Goal: Use online tool/utility: Utilize a website feature to perform a specific function

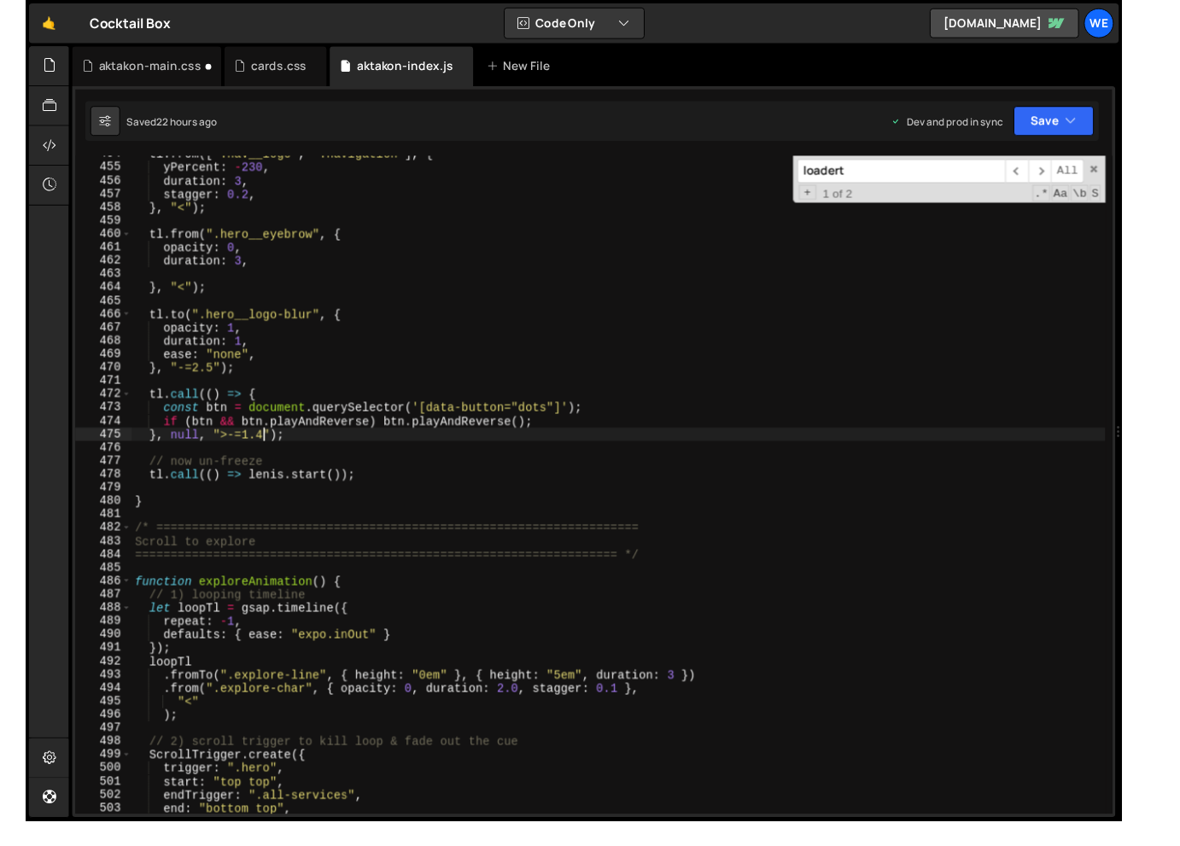
scroll to position [6239, 0]
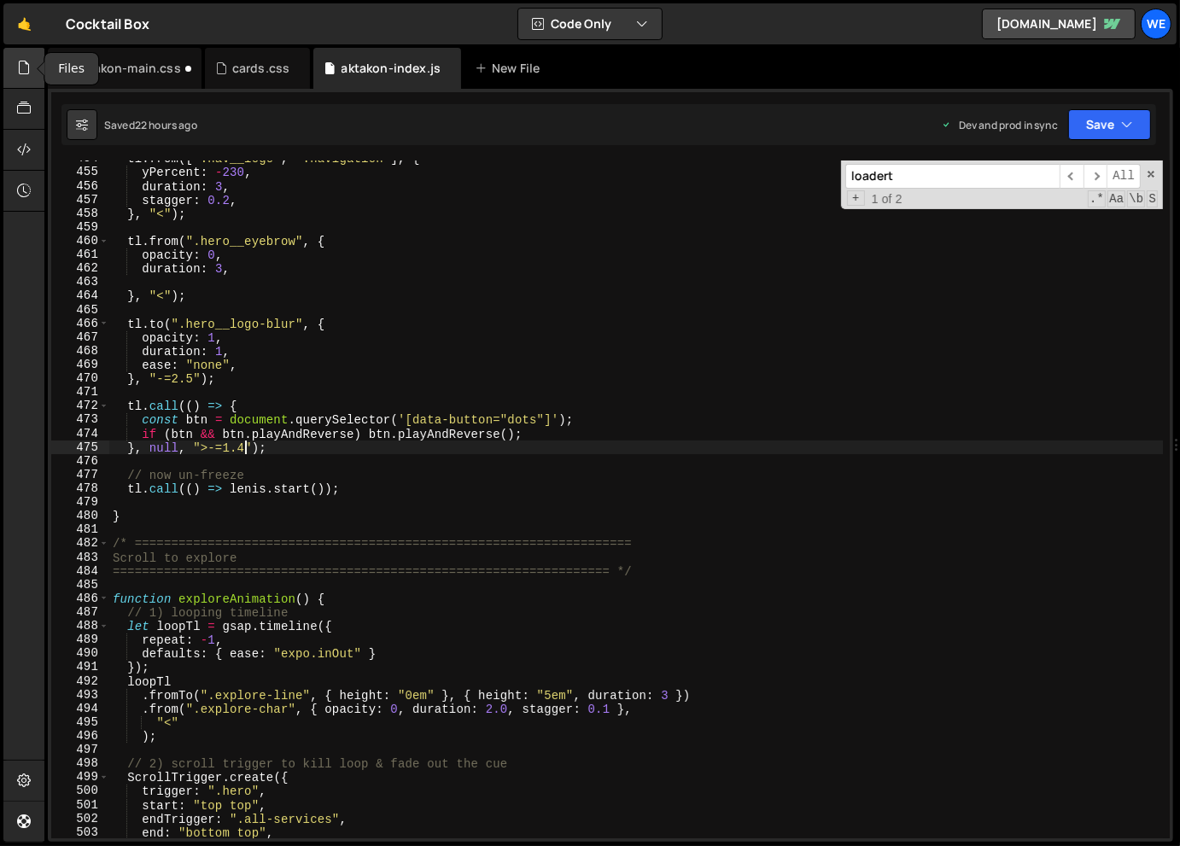
click at [30, 69] on icon at bounding box center [24, 67] width 14 height 19
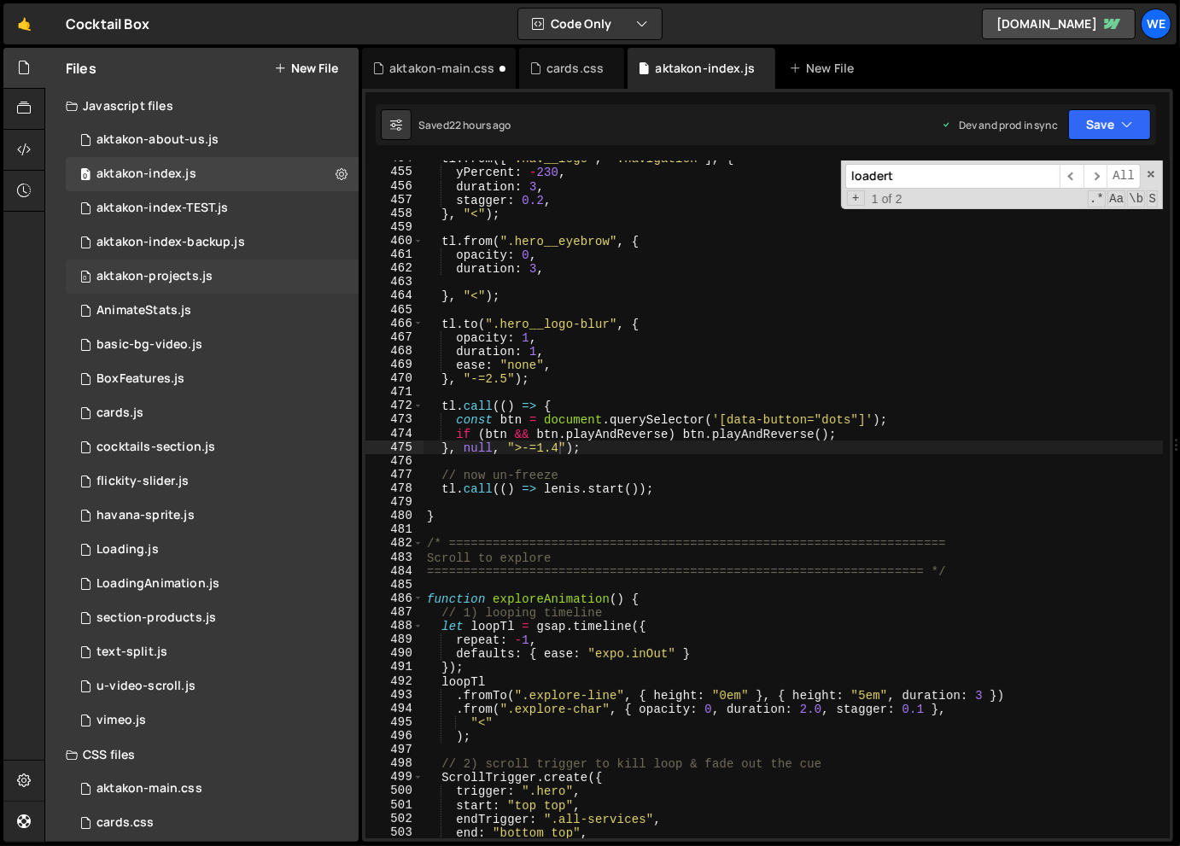
click at [243, 271] on div "0 aktakon-projects.js 0" at bounding box center [212, 277] width 293 height 34
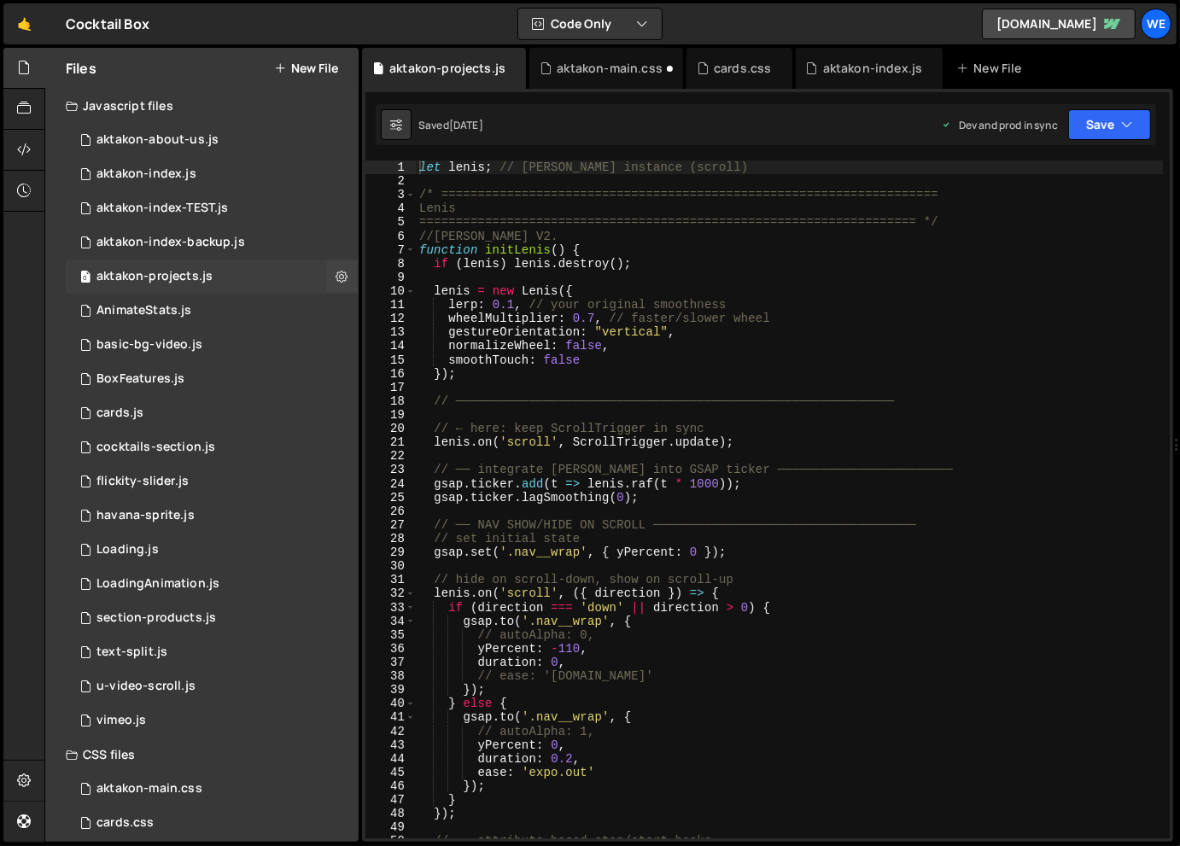
scroll to position [0, 0]
click at [611, 265] on div "let [PERSON_NAME] ; // [PERSON_NAME] instance (scroll) /* =====================…" at bounding box center [789, 513] width 747 height 705
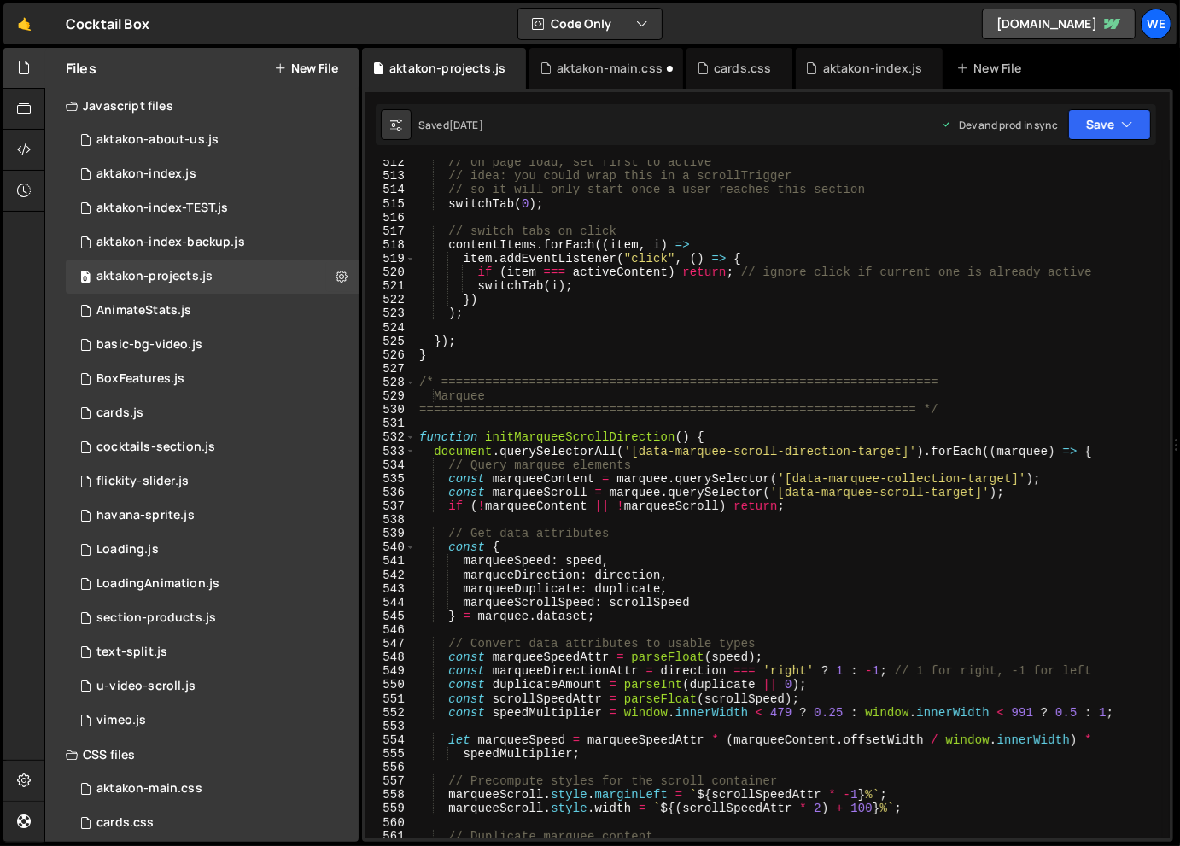
scroll to position [7088, 0]
click at [761, 535] on div "// on page load, set first to active // idea: you could wrap this in a scrollTr…" at bounding box center [789, 507] width 747 height 705
type textarea "// Get data attributes"
click at [213, 137] on div "aktakon-about-us.js" at bounding box center [157, 139] width 122 height 15
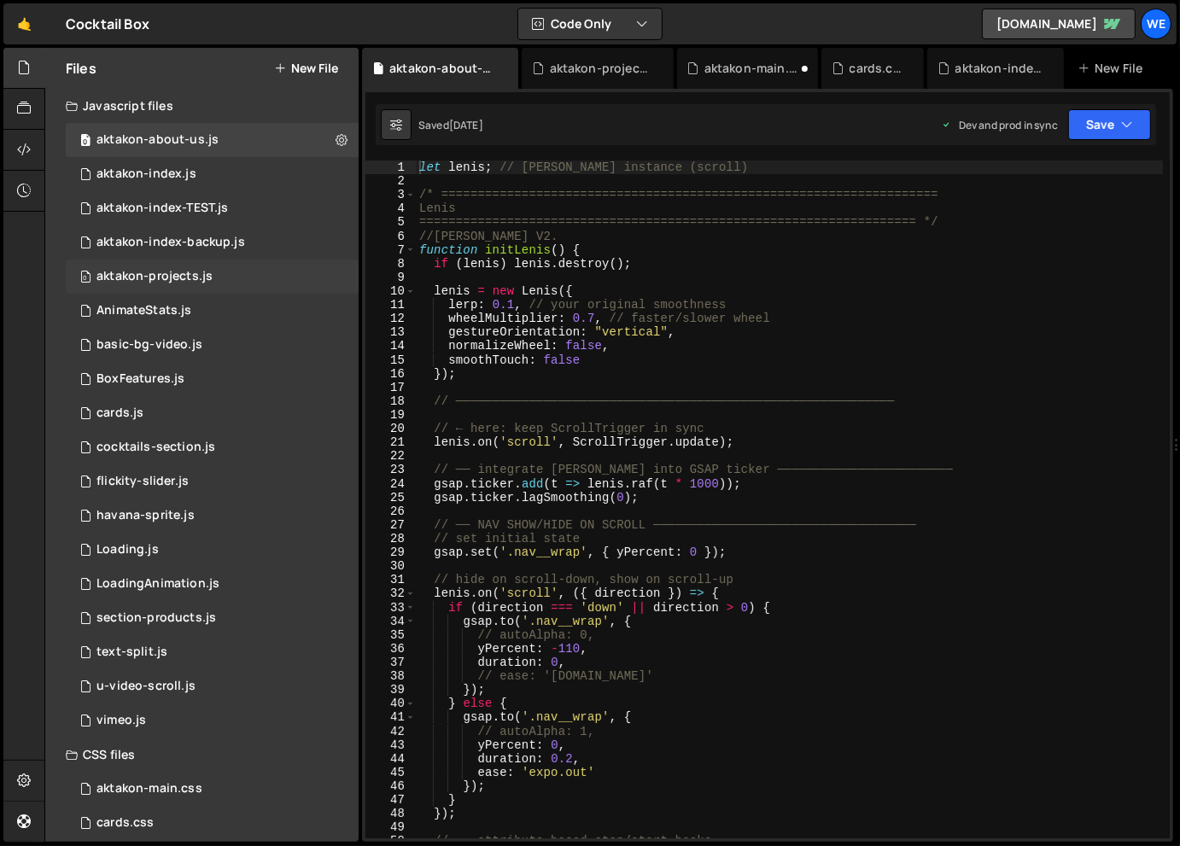
click at [256, 273] on div "0 aktakon-projects.js 0" at bounding box center [212, 277] width 293 height 34
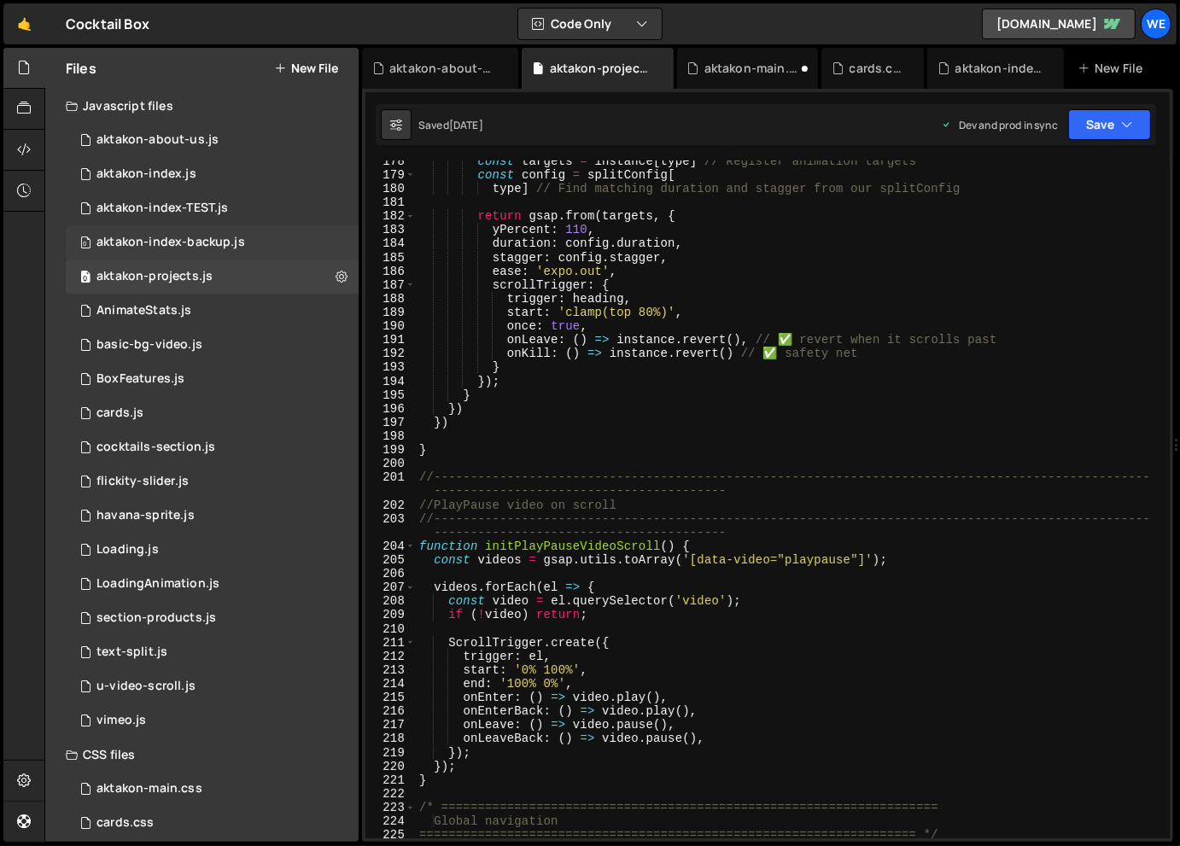
scroll to position [1766, 0]
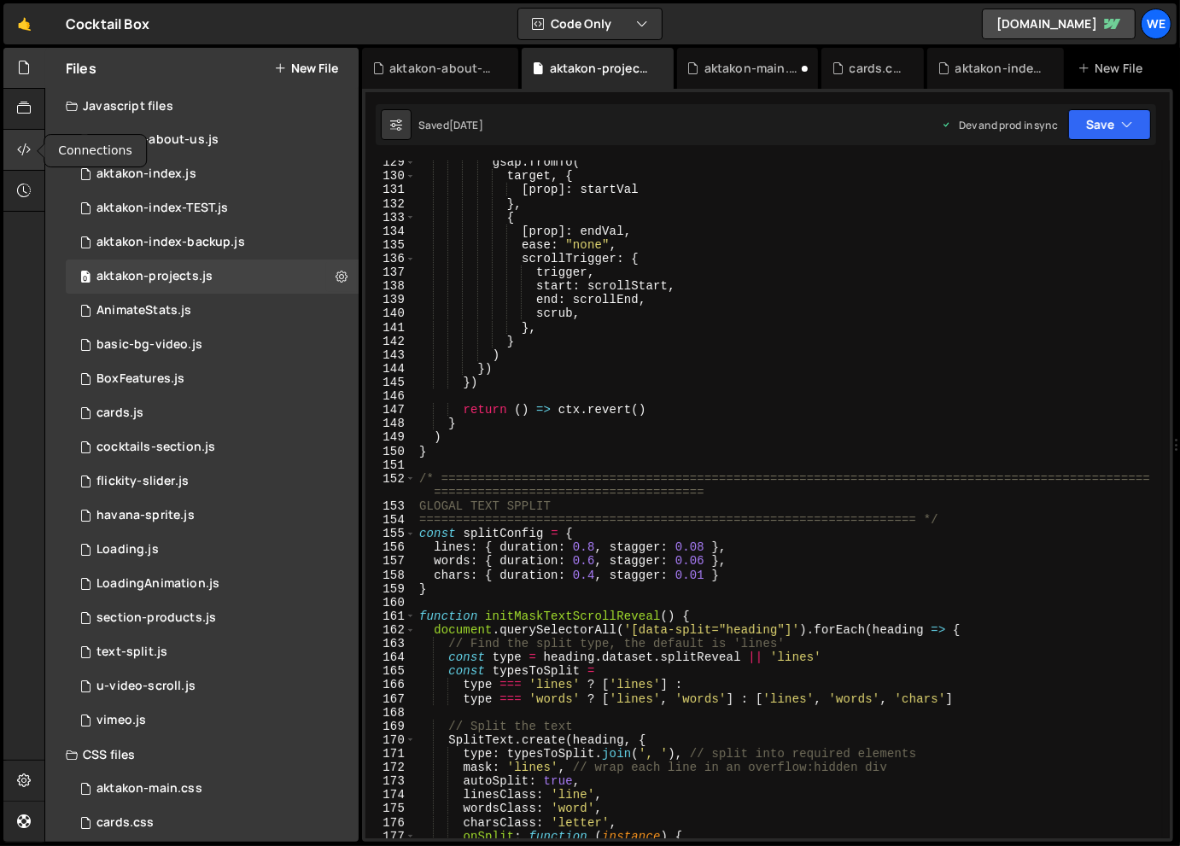
click at [23, 149] on icon at bounding box center [24, 149] width 14 height 19
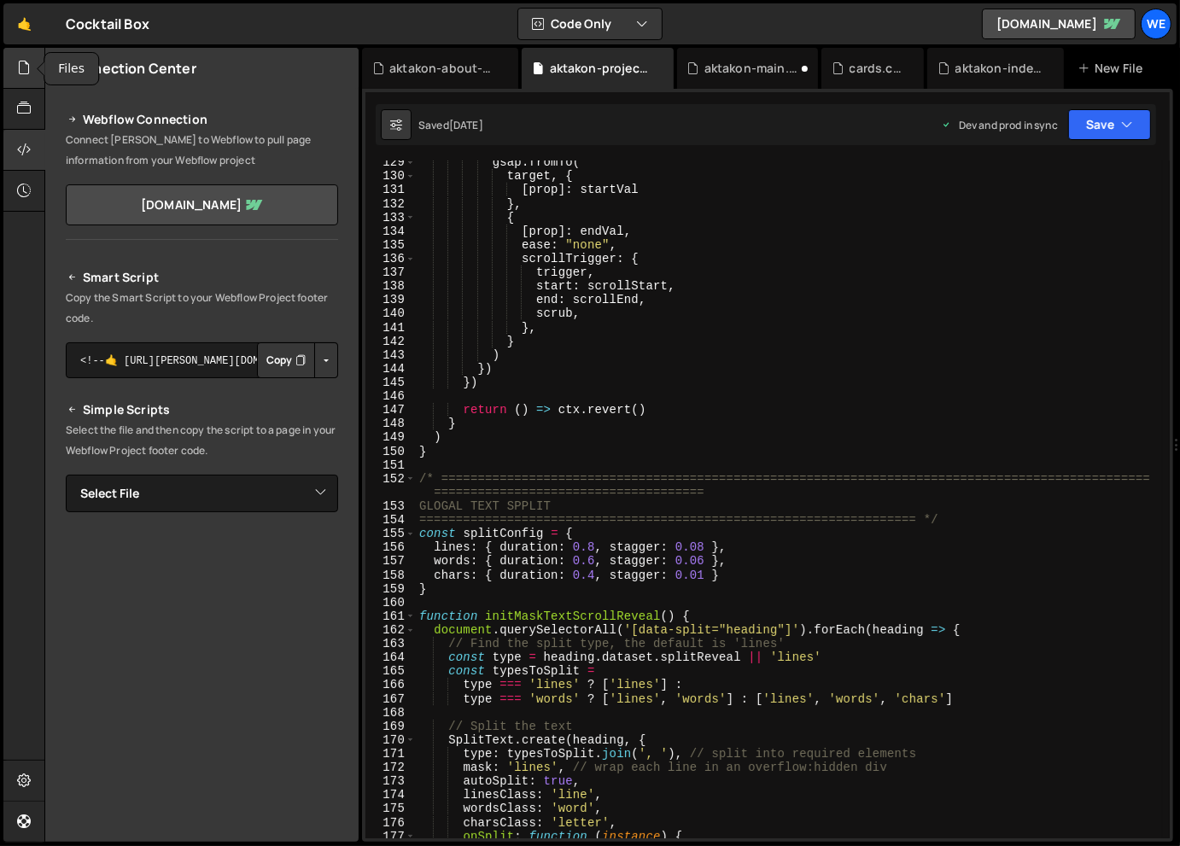
click at [19, 72] on icon at bounding box center [24, 67] width 14 height 19
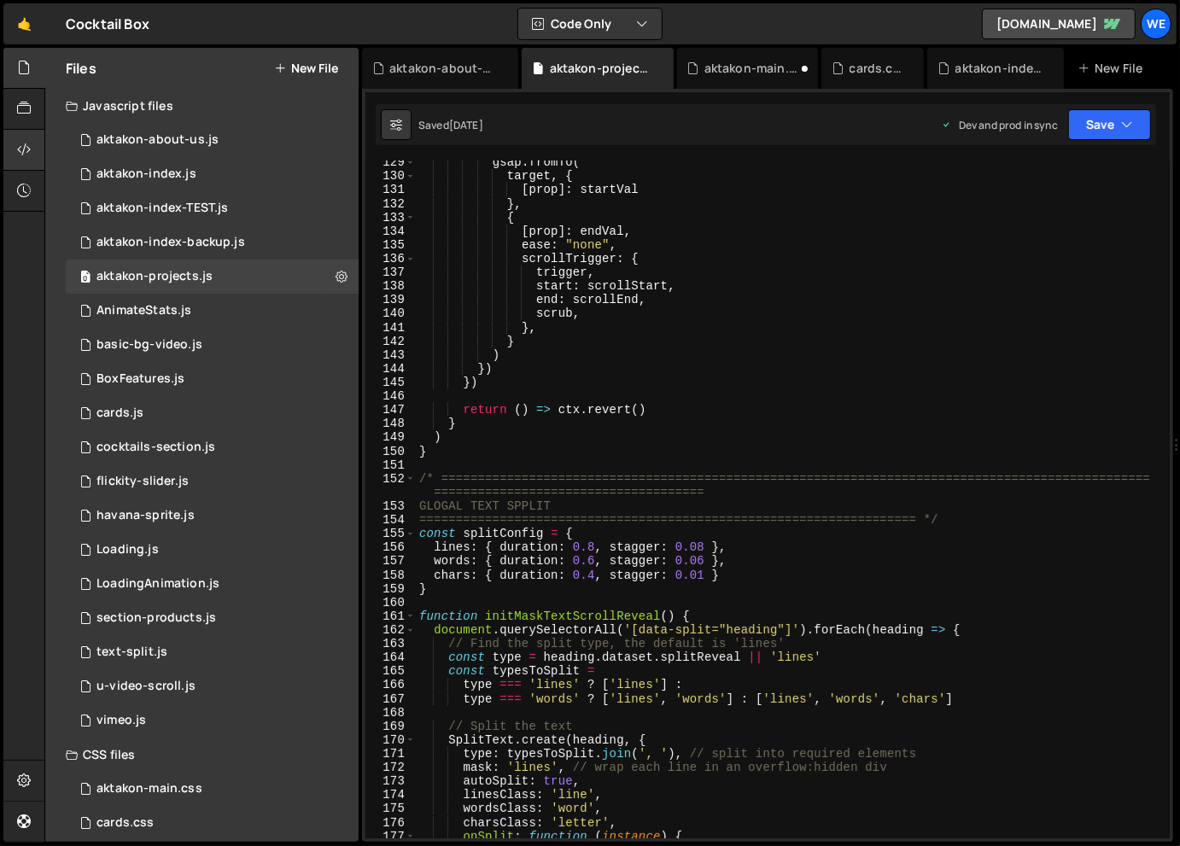
click at [39, 149] on div at bounding box center [40, 151] width 7 height 14
click at [26, 151] on icon at bounding box center [24, 149] width 14 height 19
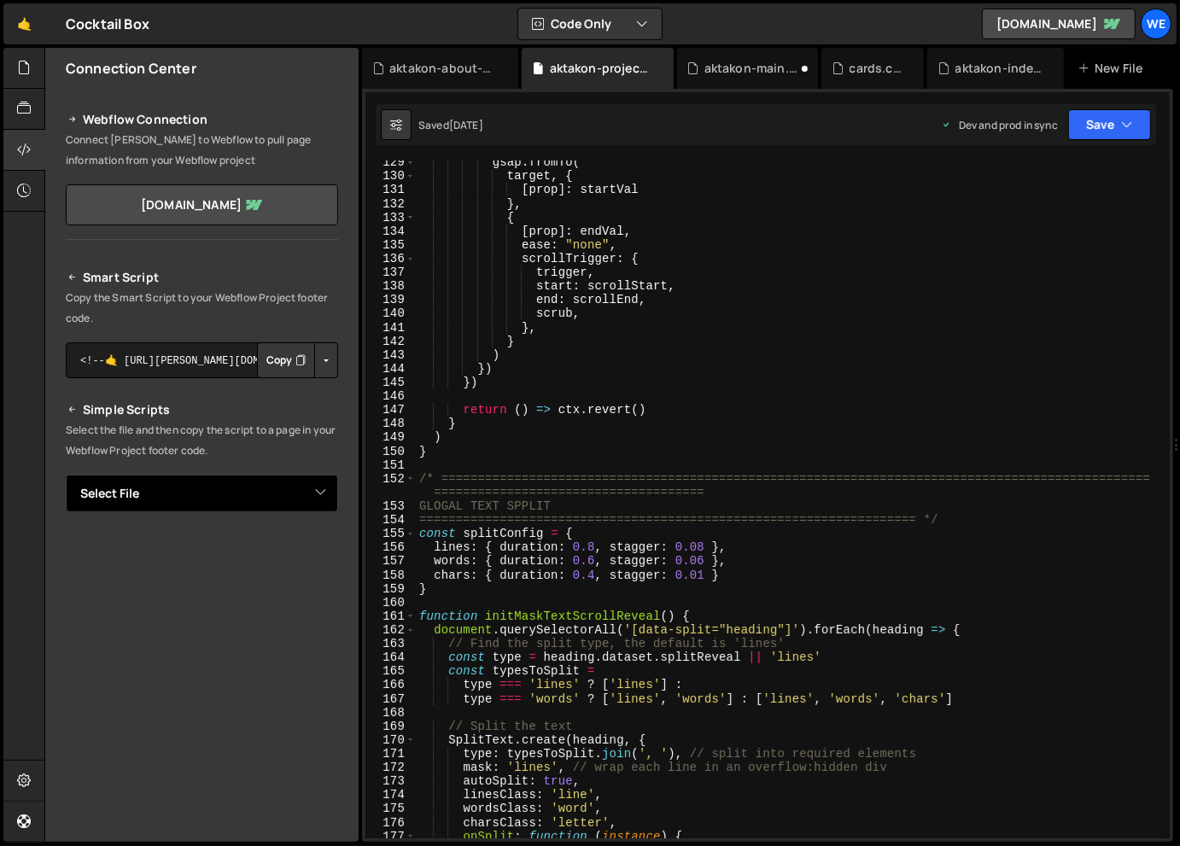
click at [272, 498] on select "Select File aktakon-about-us.js aktakon-index-TEST.js aktakon-index.js aktakon-…" at bounding box center [202, 494] width 272 height 38
click at [66, 475] on select "Select File aktakon-about-us.js aktakon-index-TEST.js aktakon-index.js aktakon-…" at bounding box center [202, 494] width 272 height 38
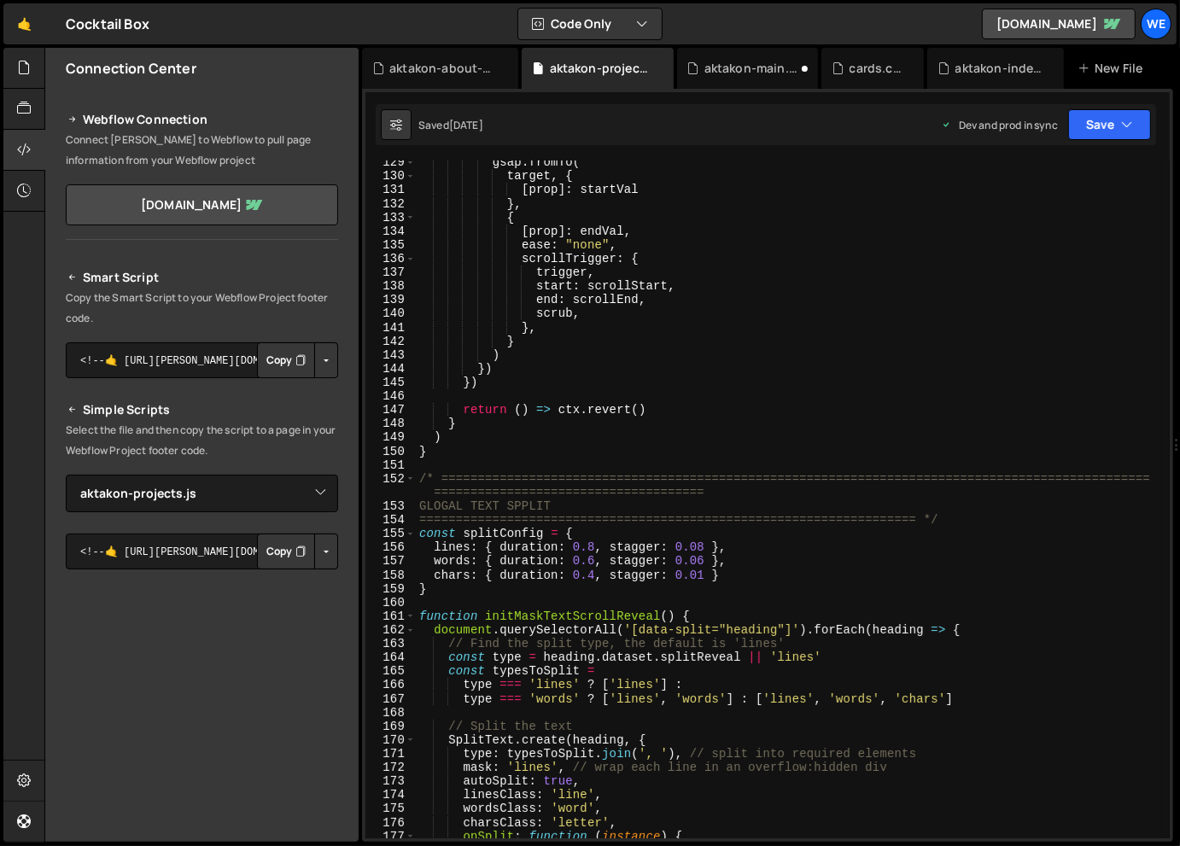
click at [323, 552] on button "Button group with nested dropdown" at bounding box center [326, 552] width 24 height 36
click at [308, 609] on link "Copy Production Script" at bounding box center [253, 607] width 167 height 24
click at [254, 496] on select "Select File aktakon-about-us.js aktakon-index-TEST.js aktakon-index.js aktakon-…" at bounding box center [202, 494] width 272 height 38
select select "44521"
click at [66, 475] on select "Select File aktakon-about-us.js aktakon-index-TEST.js aktakon-index.js aktakon-…" at bounding box center [202, 494] width 272 height 38
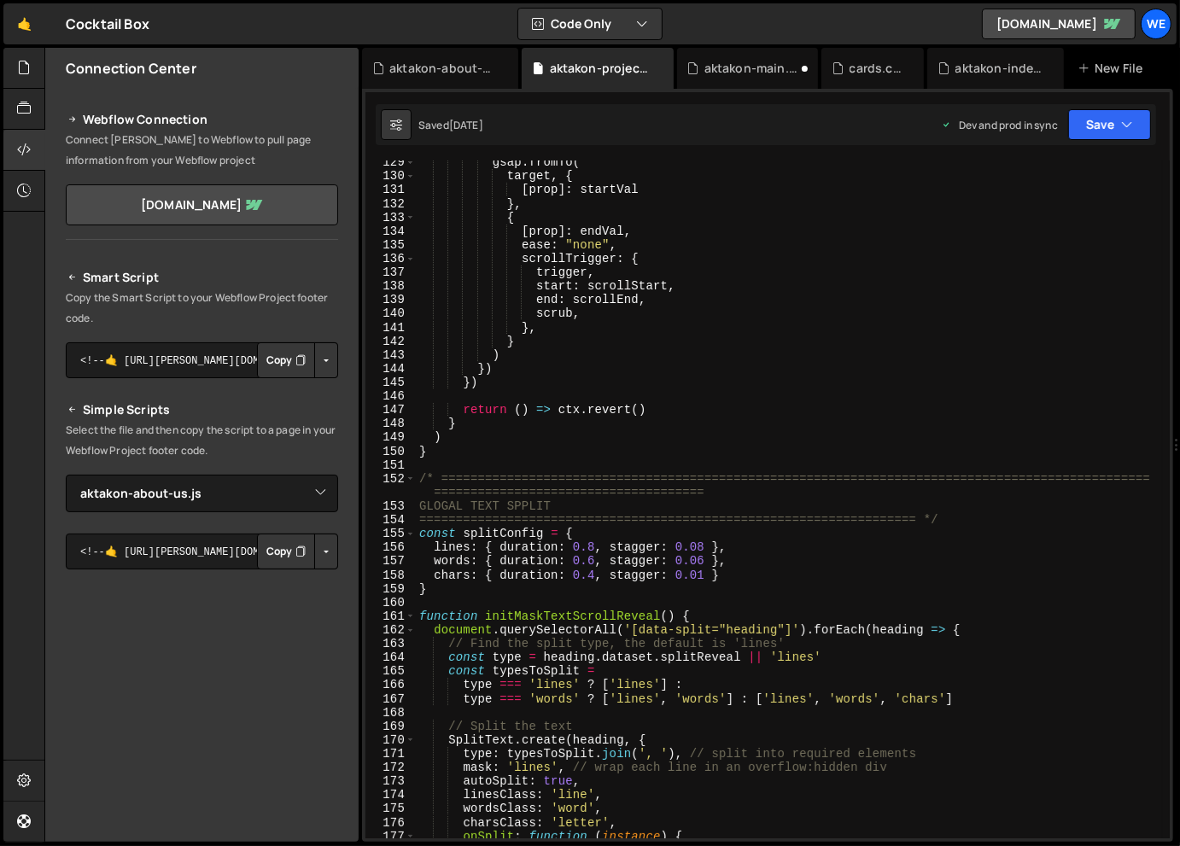
click at [319, 547] on button "Button group with nested dropdown" at bounding box center [326, 552] width 24 height 36
click at [282, 605] on link "Copy Production Script" at bounding box center [253, 607] width 167 height 24
click at [16, 68] on div at bounding box center [24, 68] width 42 height 41
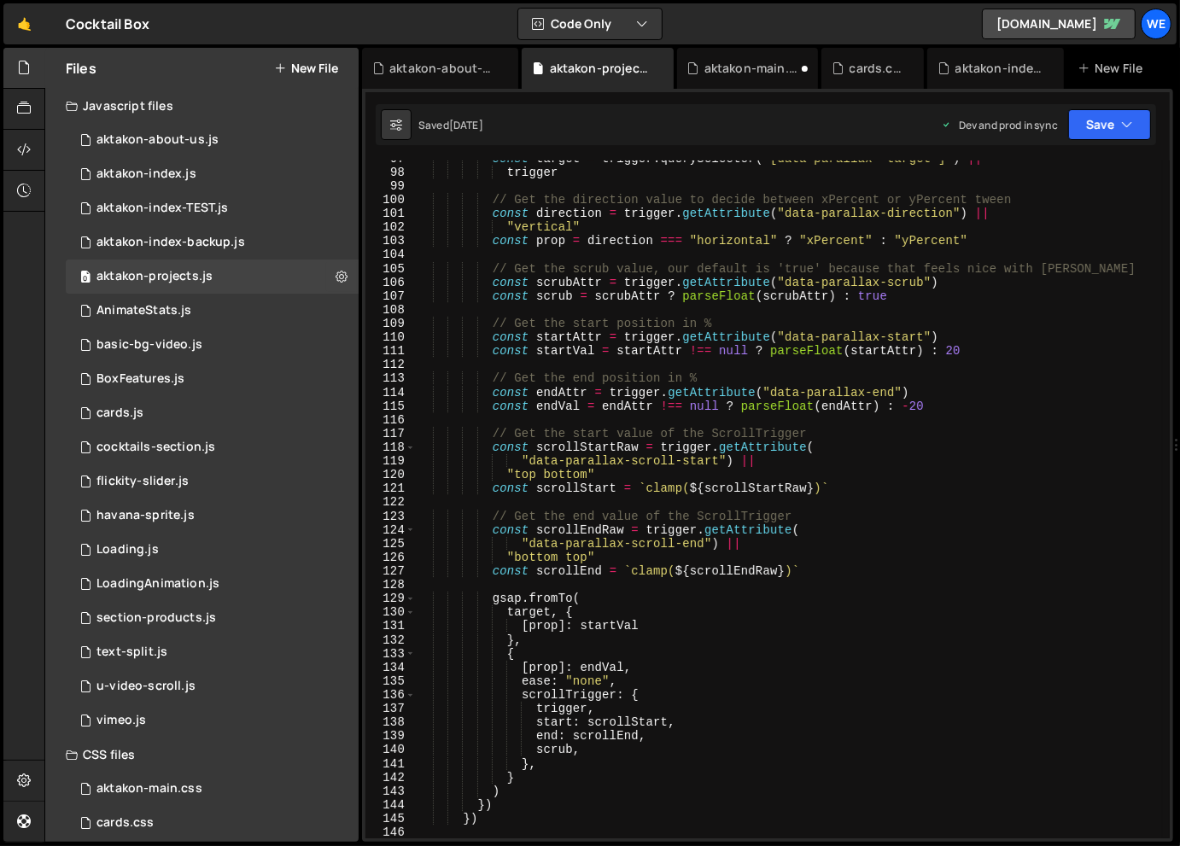
scroll to position [1316, 0]
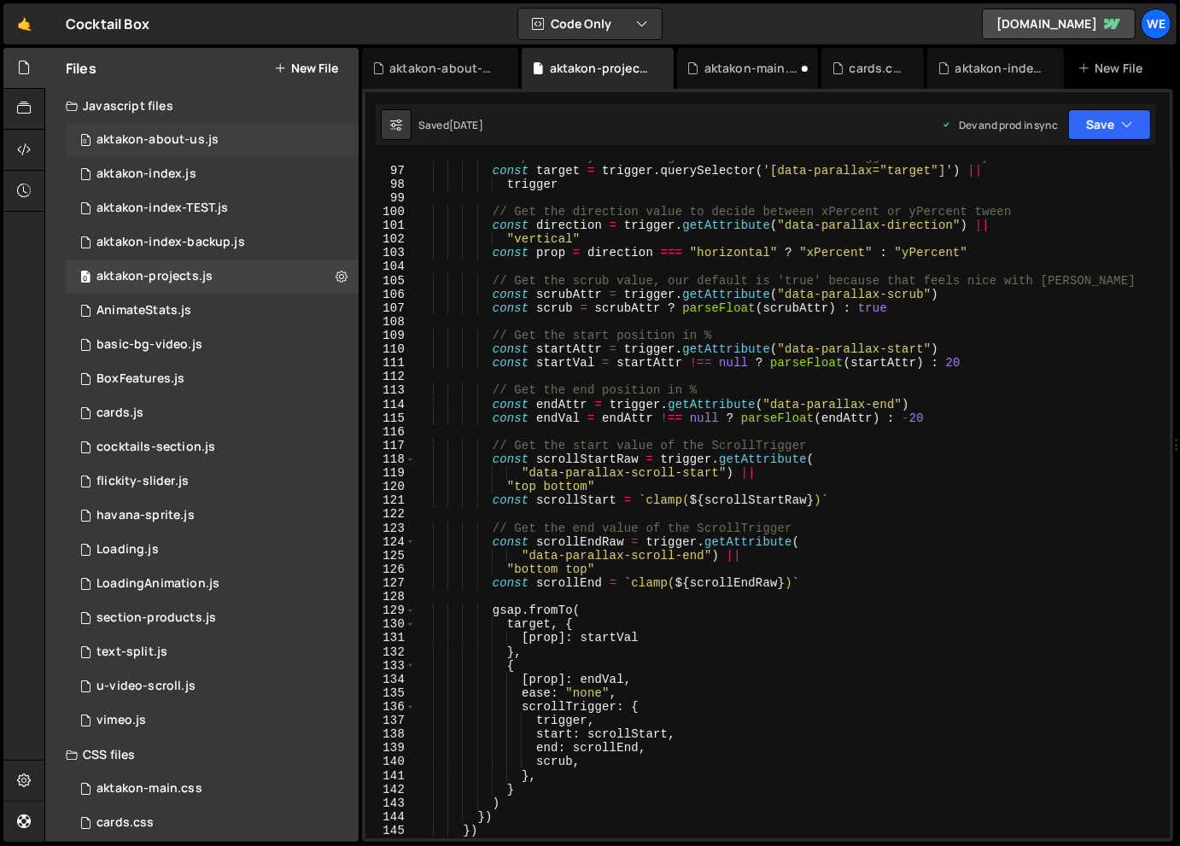
click at [231, 143] on div "0 aktakon-about-us.js 0" at bounding box center [212, 140] width 293 height 34
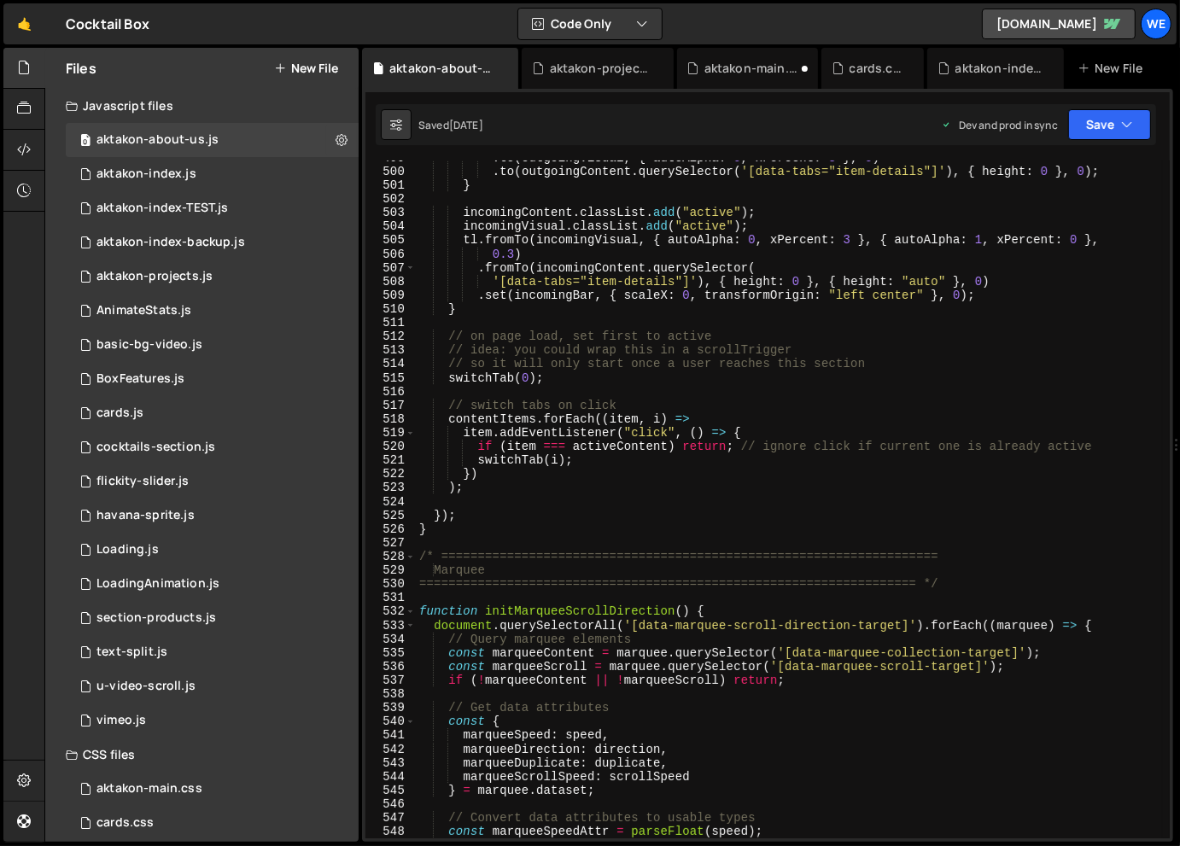
scroll to position [6921, 0]
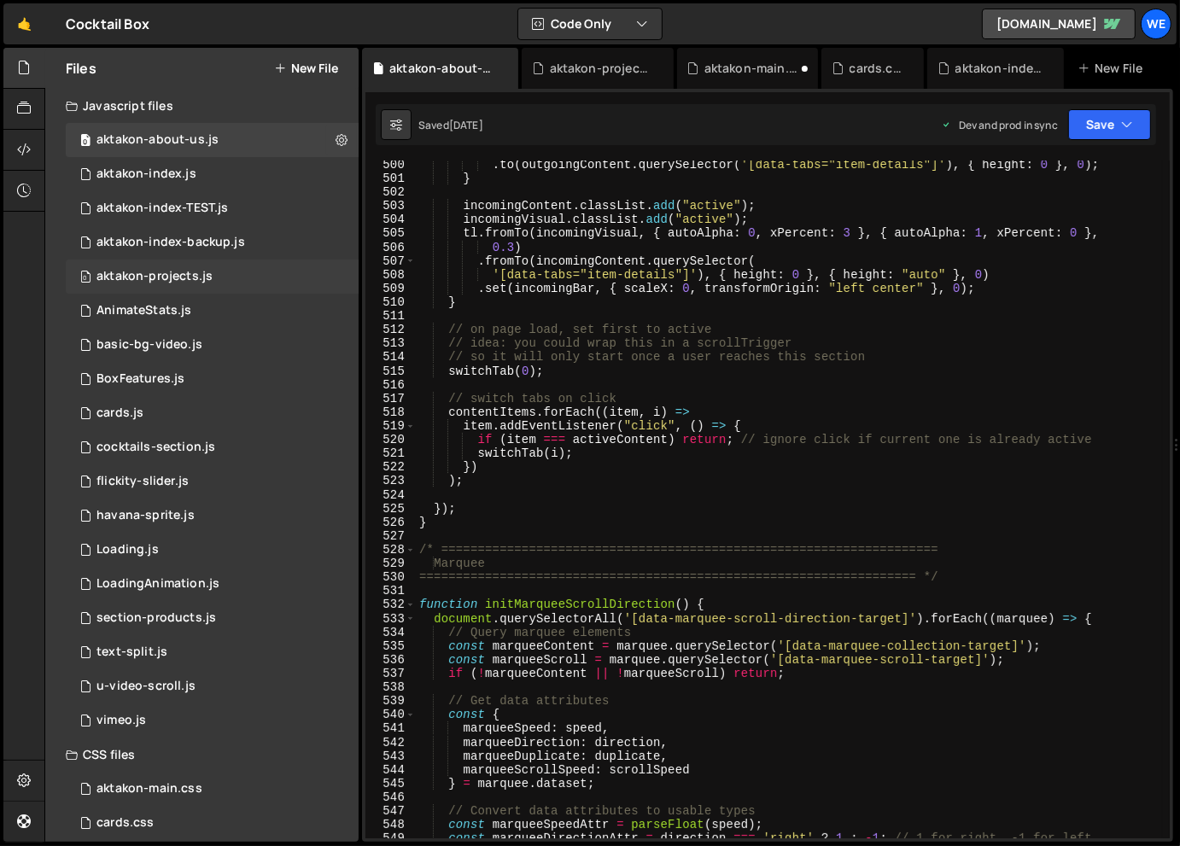
click at [196, 270] on div "aktakon-projects.js" at bounding box center [154, 276] width 116 height 15
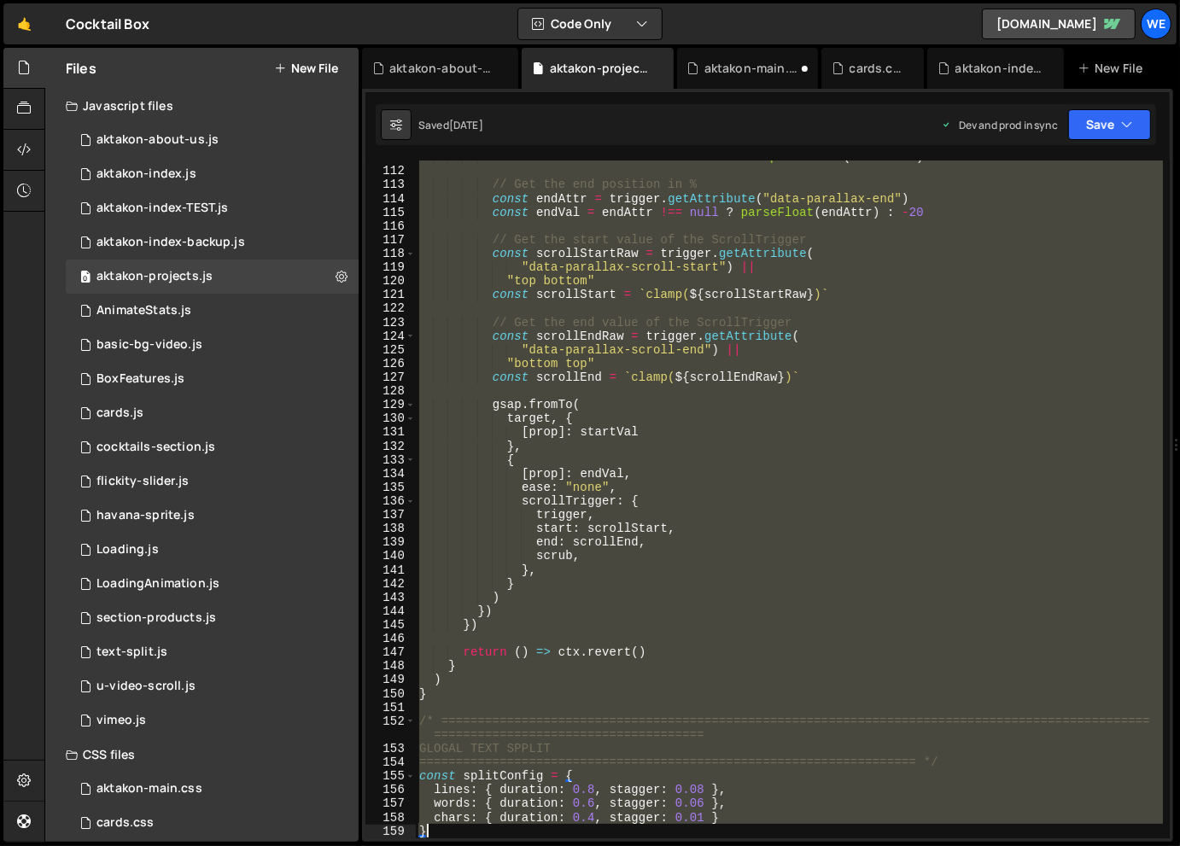
scroll to position [1674, 0]
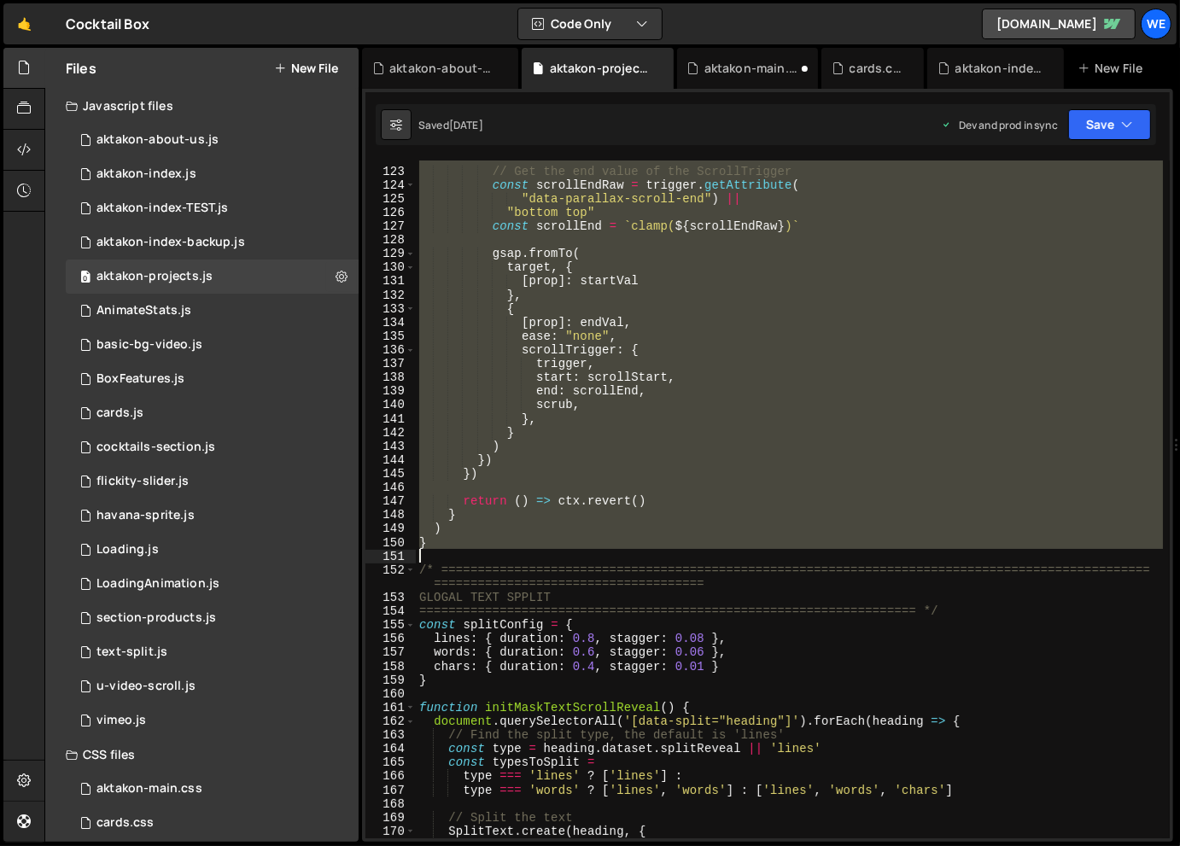
drag, startPoint x: 421, startPoint y: 204, endPoint x: 654, endPoint y: 558, distance: 424.1
click at [654, 558] on div "// Get the end value of the ScrollTrigger const scrollEndRaw = trigger . getAtt…" at bounding box center [789, 502] width 747 height 705
type textarea "}"
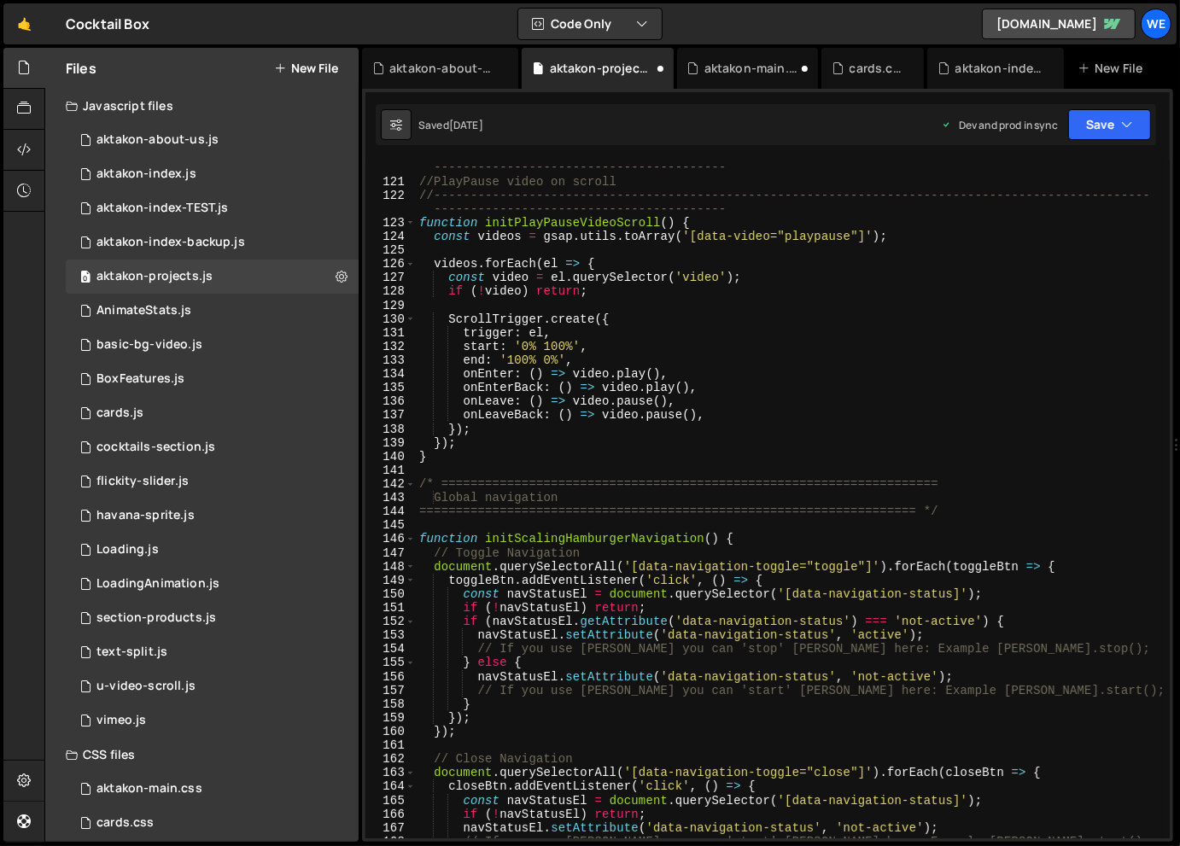
scroll to position [1669, 0]
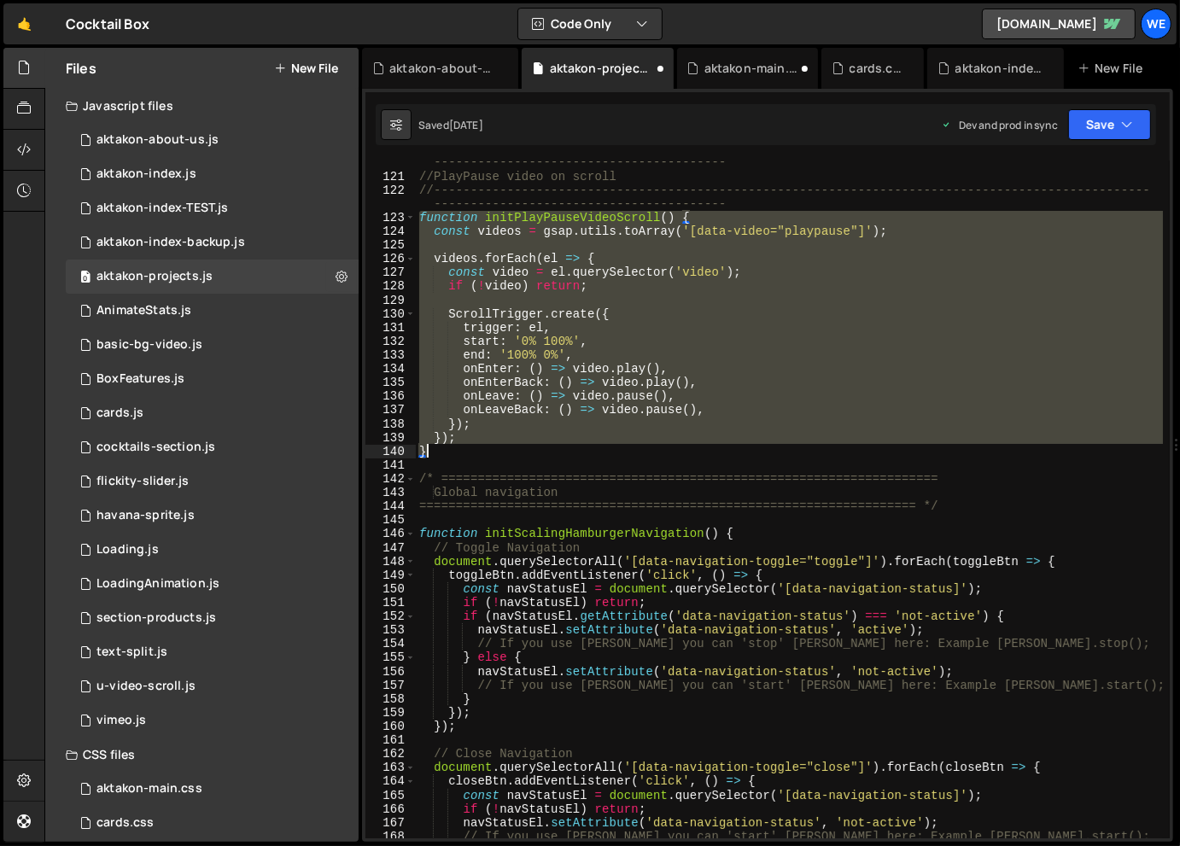
drag, startPoint x: 421, startPoint y: 216, endPoint x: 462, endPoint y: 452, distance: 240.0
click at [462, 452] on div "//-----------------------------------------------------------------------------…" at bounding box center [789, 501] width 747 height 719
type textarea "}); }"
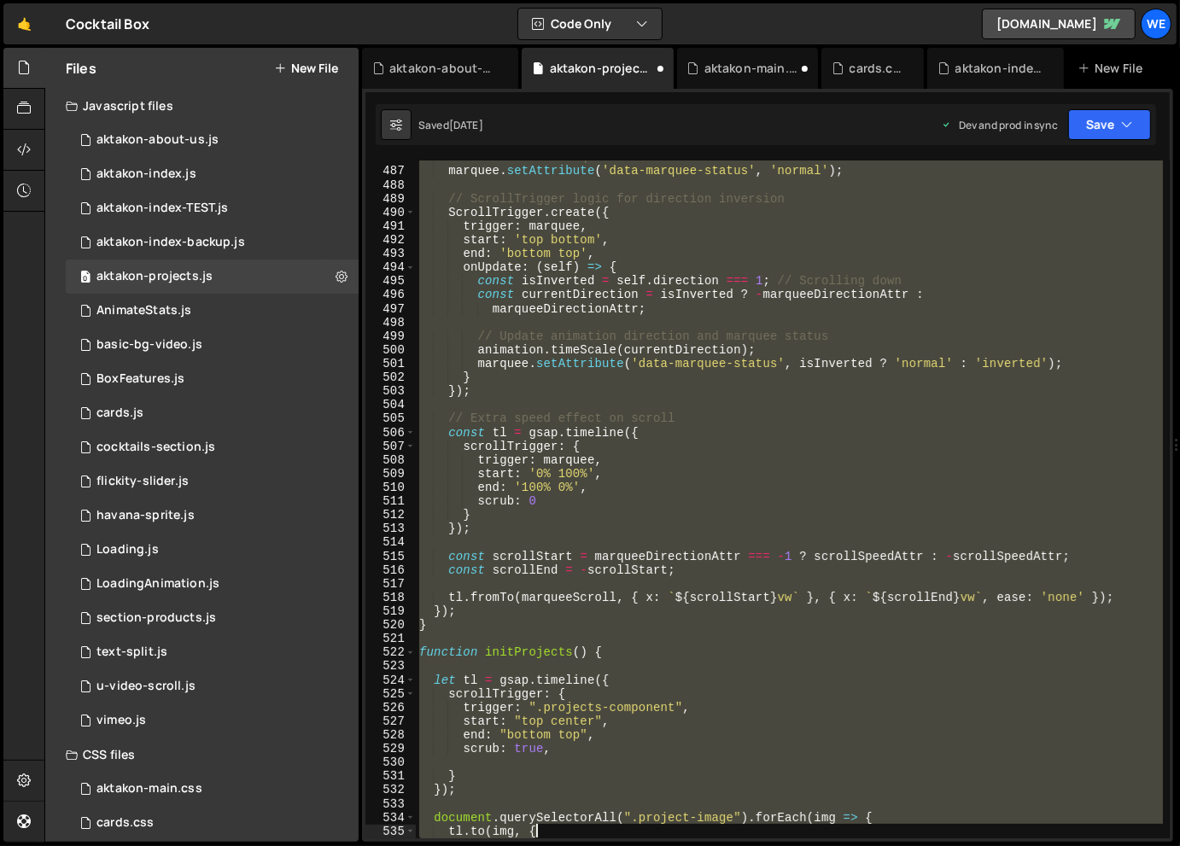
scroll to position [6832, 0]
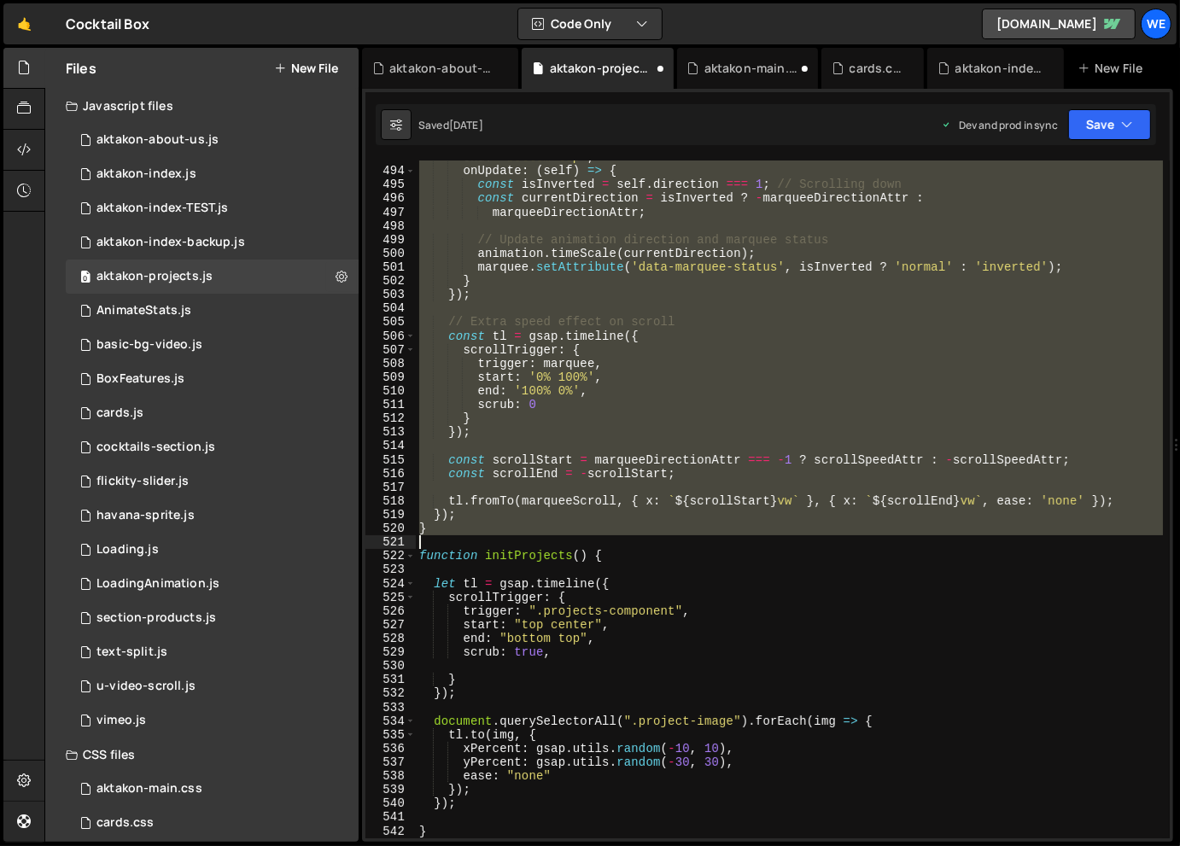
drag, startPoint x: 418, startPoint y: 196, endPoint x: 682, endPoint y: 543, distance: 435.6
click at [682, 543] on div "end : 'bottom top' , onUpdate : ( self ) => { const isInverted = self . directi…" at bounding box center [789, 502] width 747 height 705
type textarea "}"
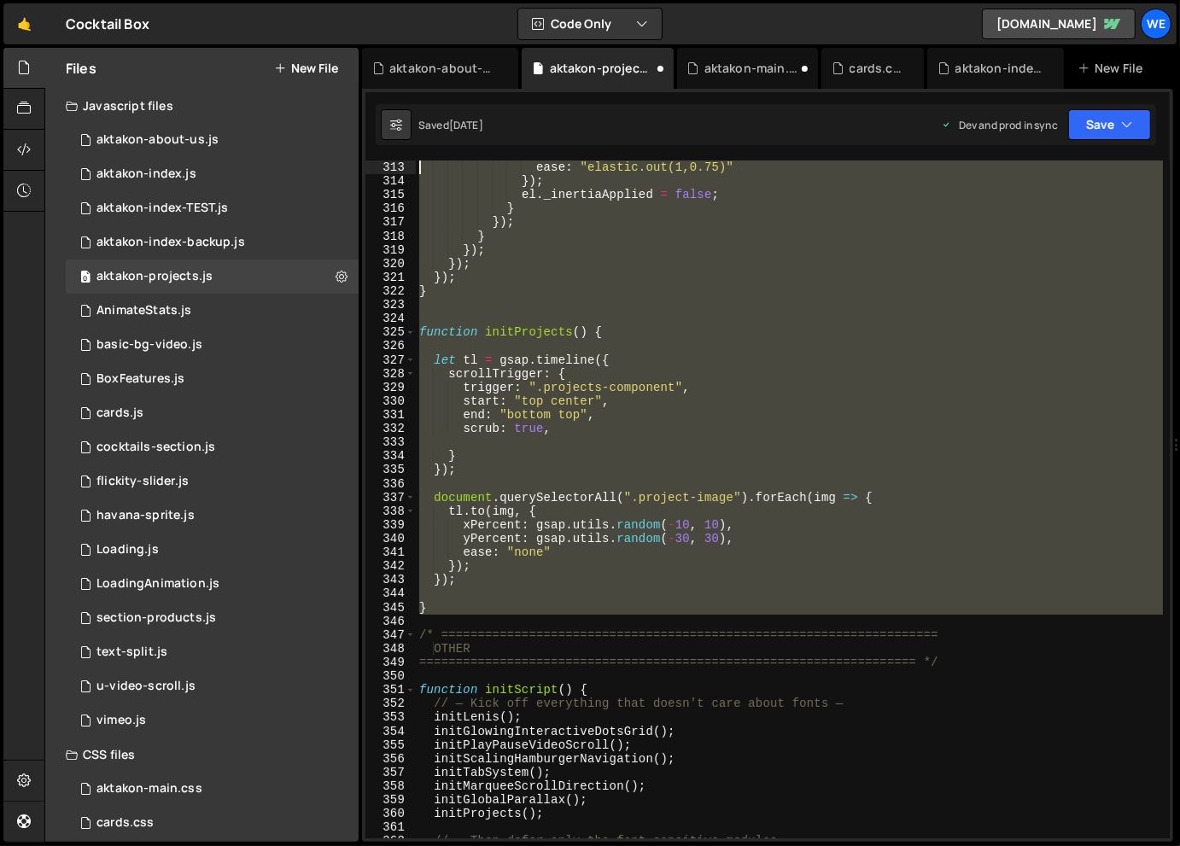
scroll to position [4250, 0]
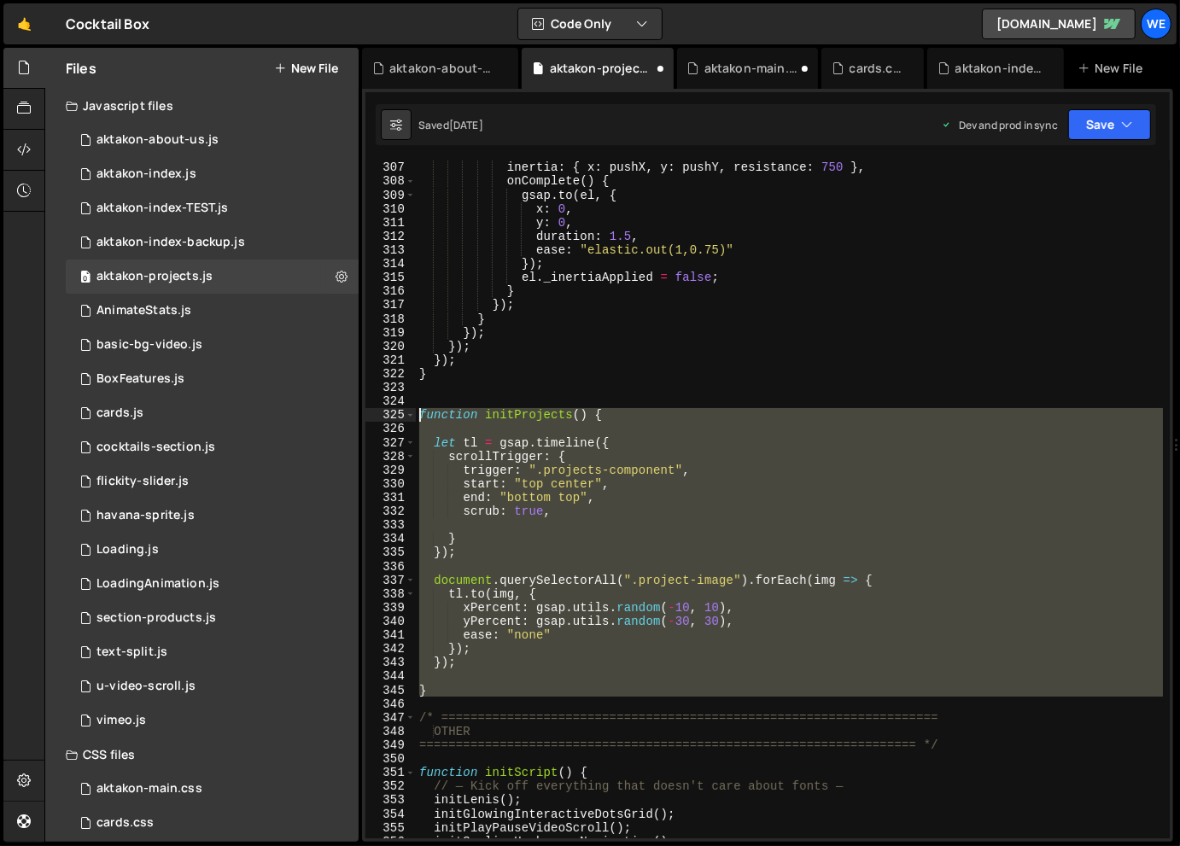
drag, startPoint x: 470, startPoint y: 470, endPoint x: 414, endPoint y: 410, distance: 81.6
click at [414, 410] on div "307 308 309 310 311 312 313 314 315 316 317 318 319 320 321 322 323 324 325 326…" at bounding box center [767, 500] width 804 height 678
type textarea "function initProjects() {"
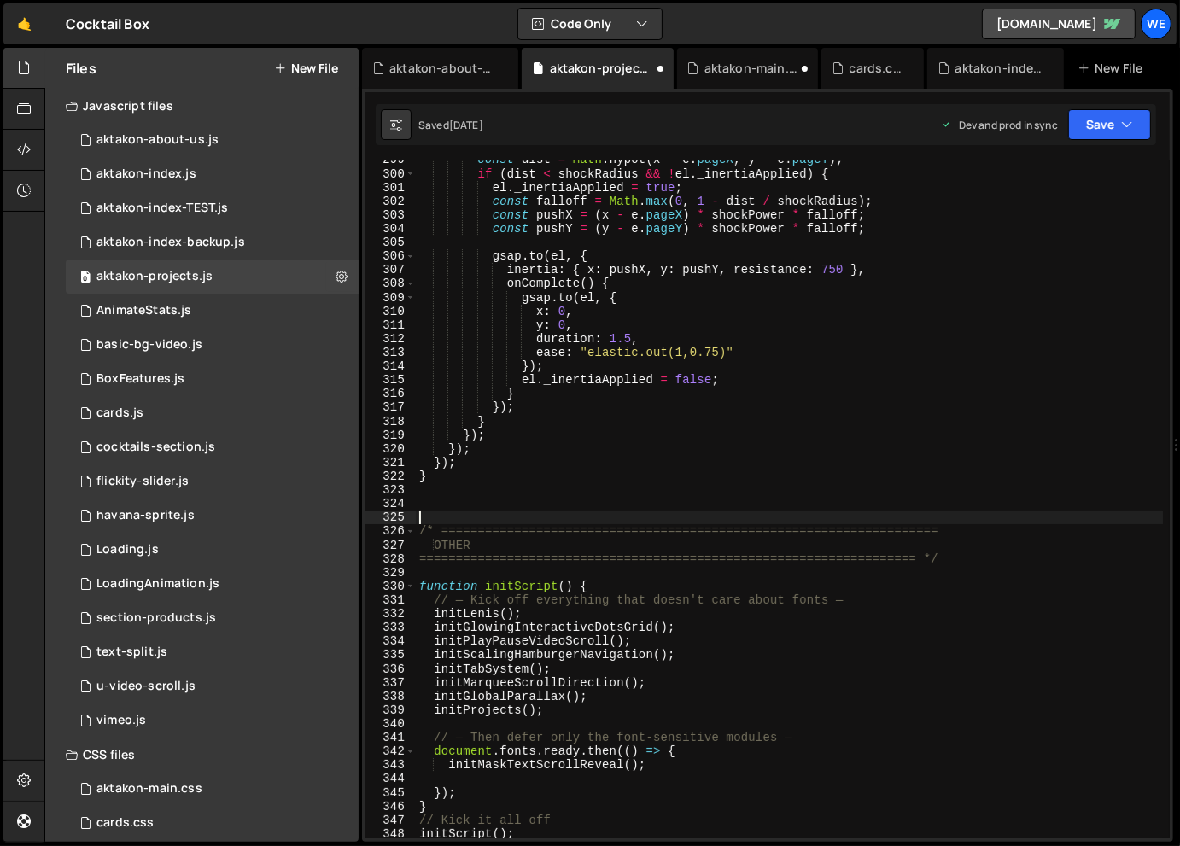
scroll to position [4456, 0]
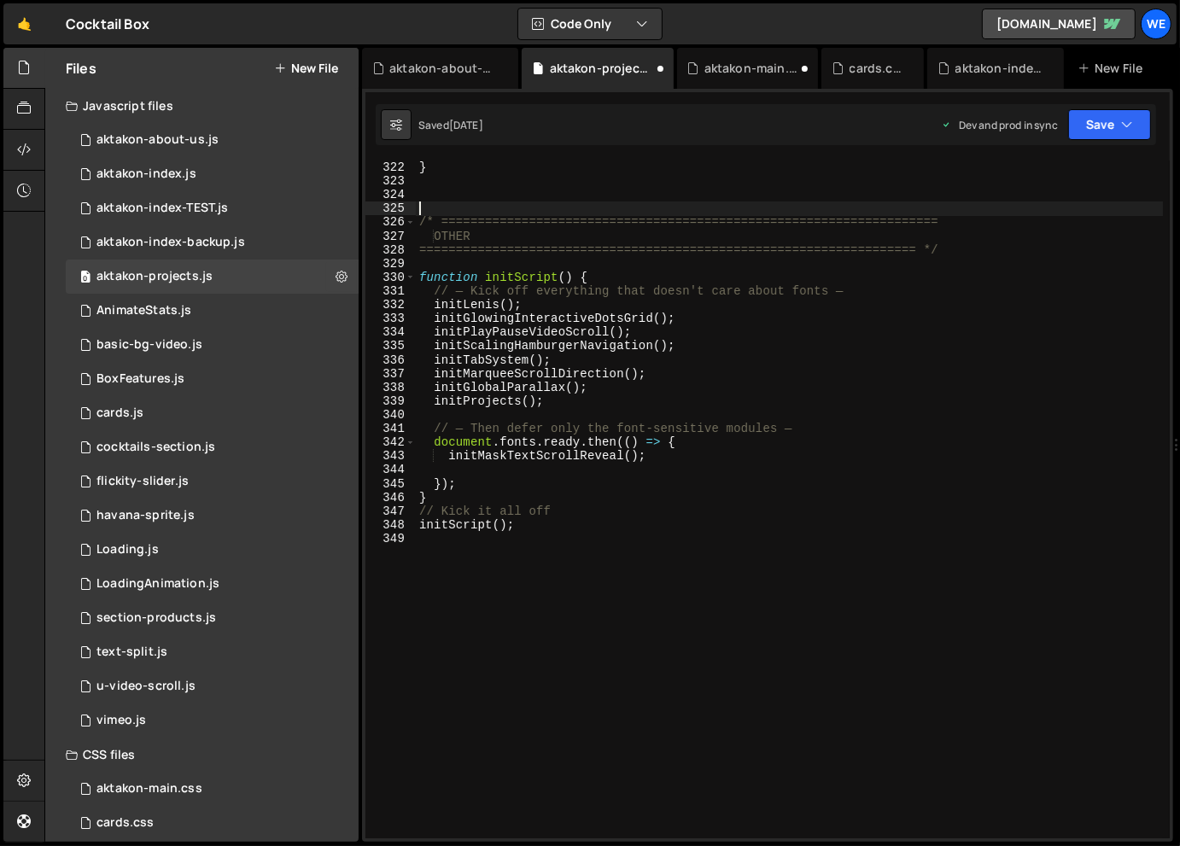
click at [666, 333] on div "}) ; } /* ==================================================================== …" at bounding box center [789, 499] width 747 height 705
type textarea "initPlayPauseVideoScroll();"
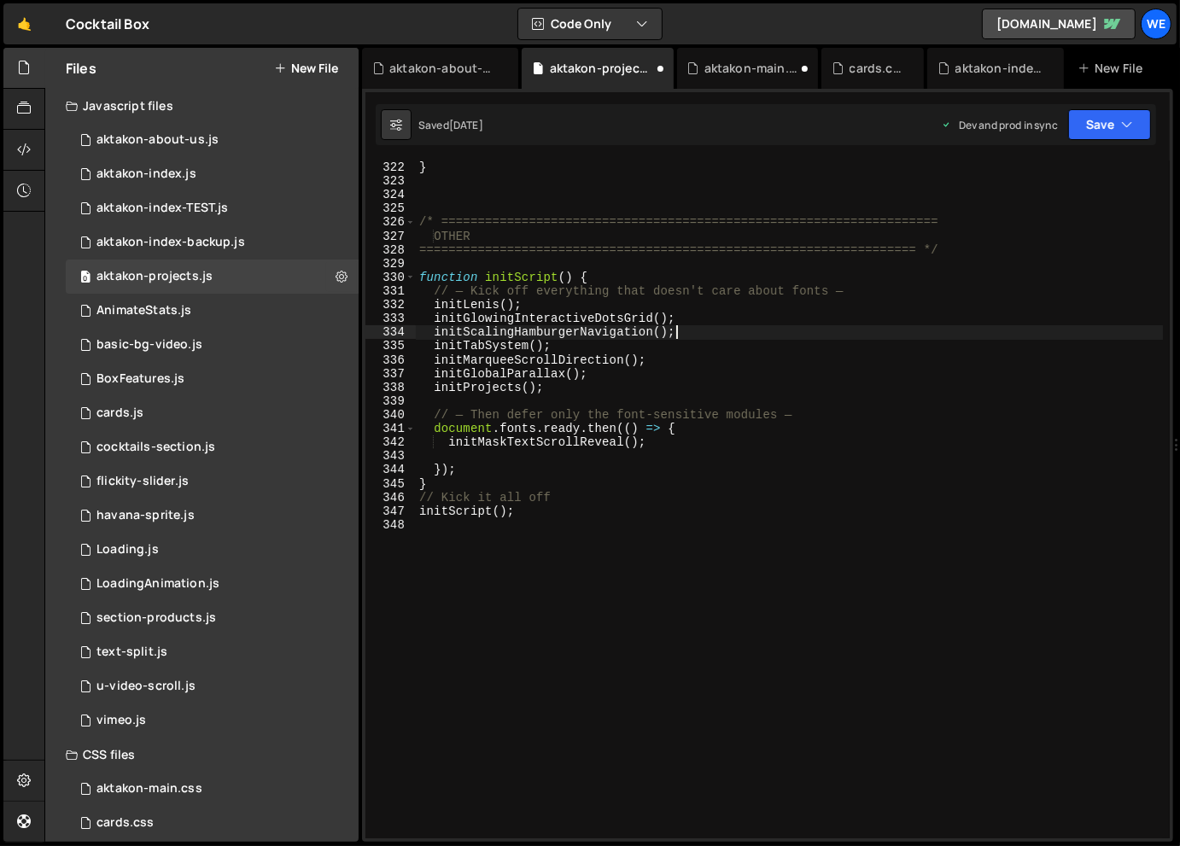
type textarea "initTabSystem();"
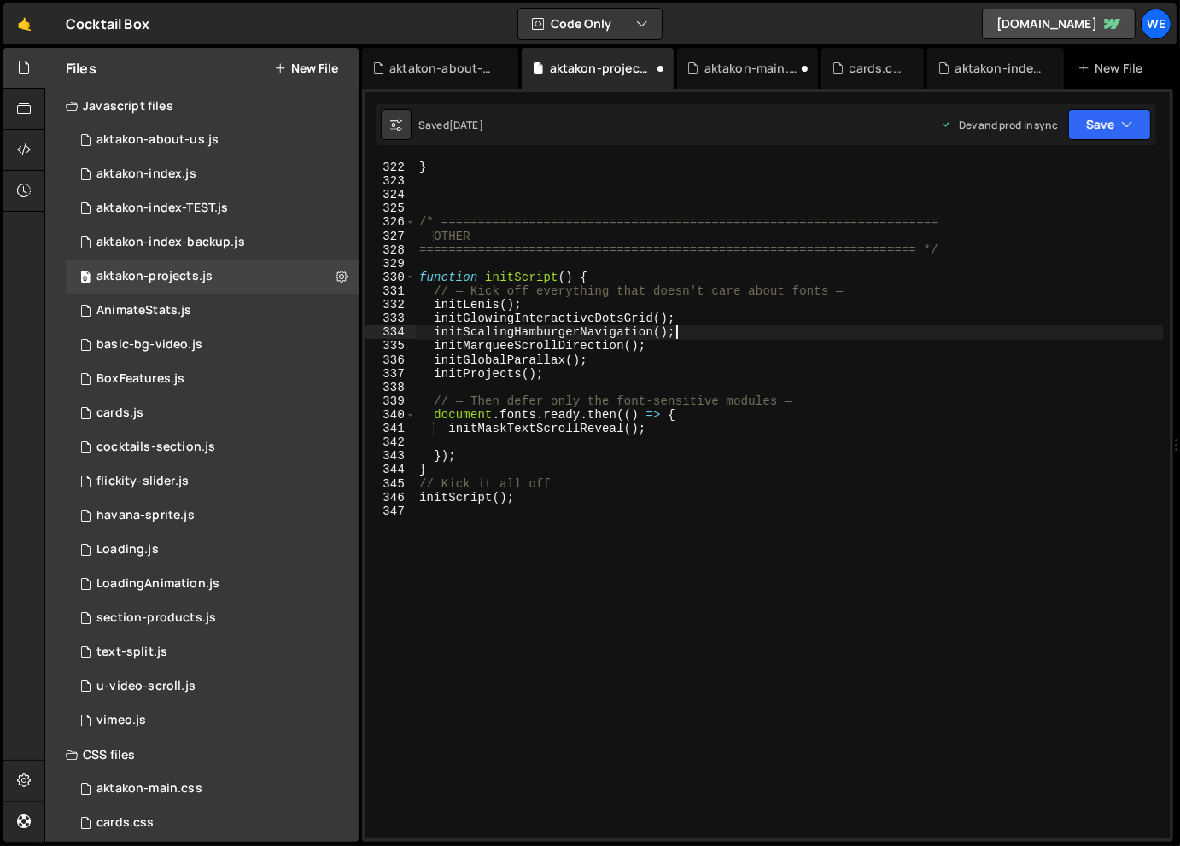
type textarea "initMarqueeScrollDirection();"
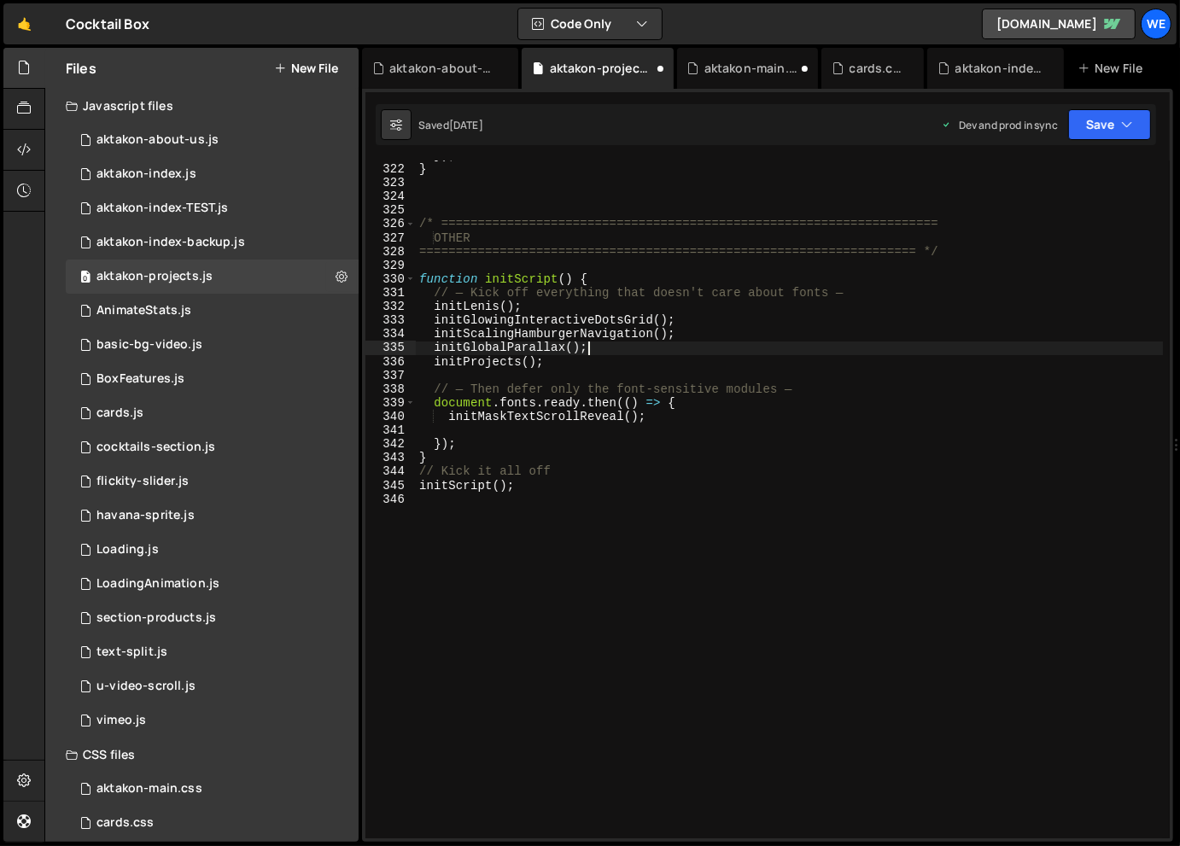
type textarea "initProjects();"
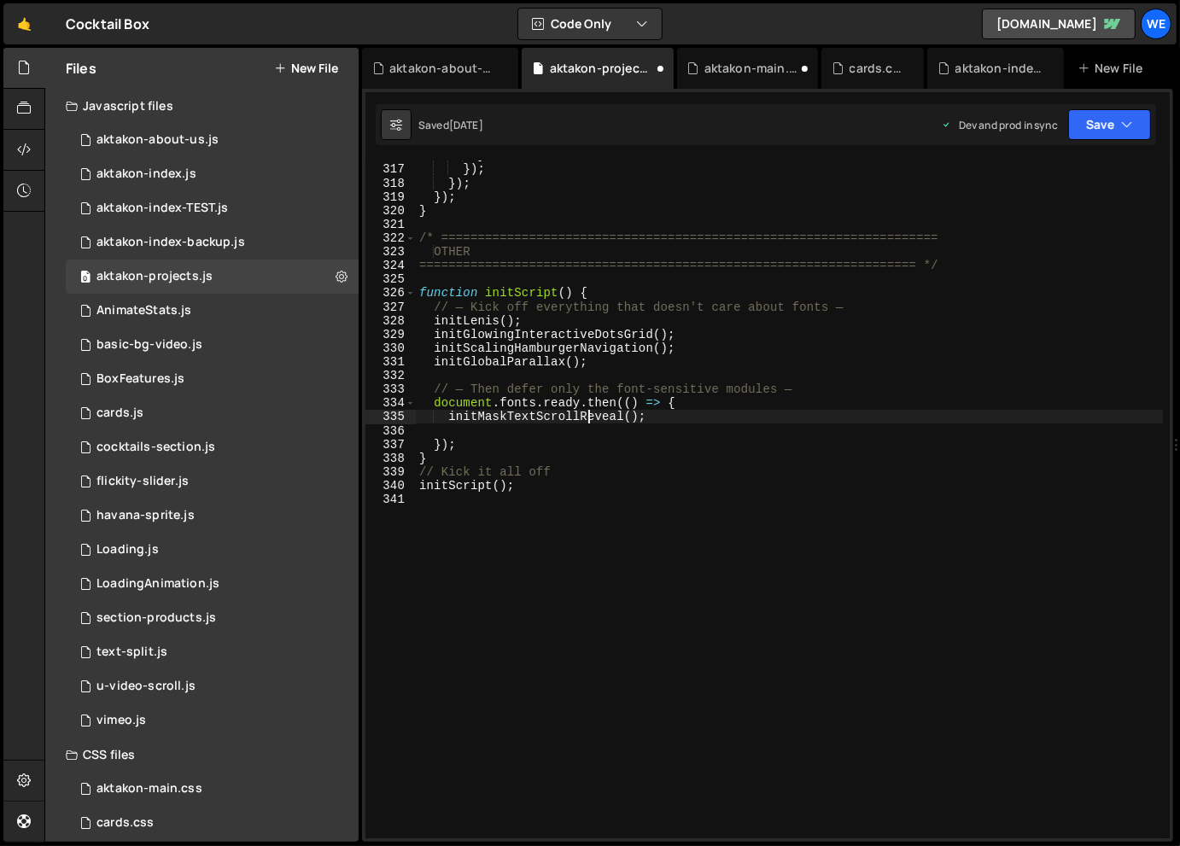
type textarea "initMaskTextScrollReveal();"
